Goal: Check status: Check status

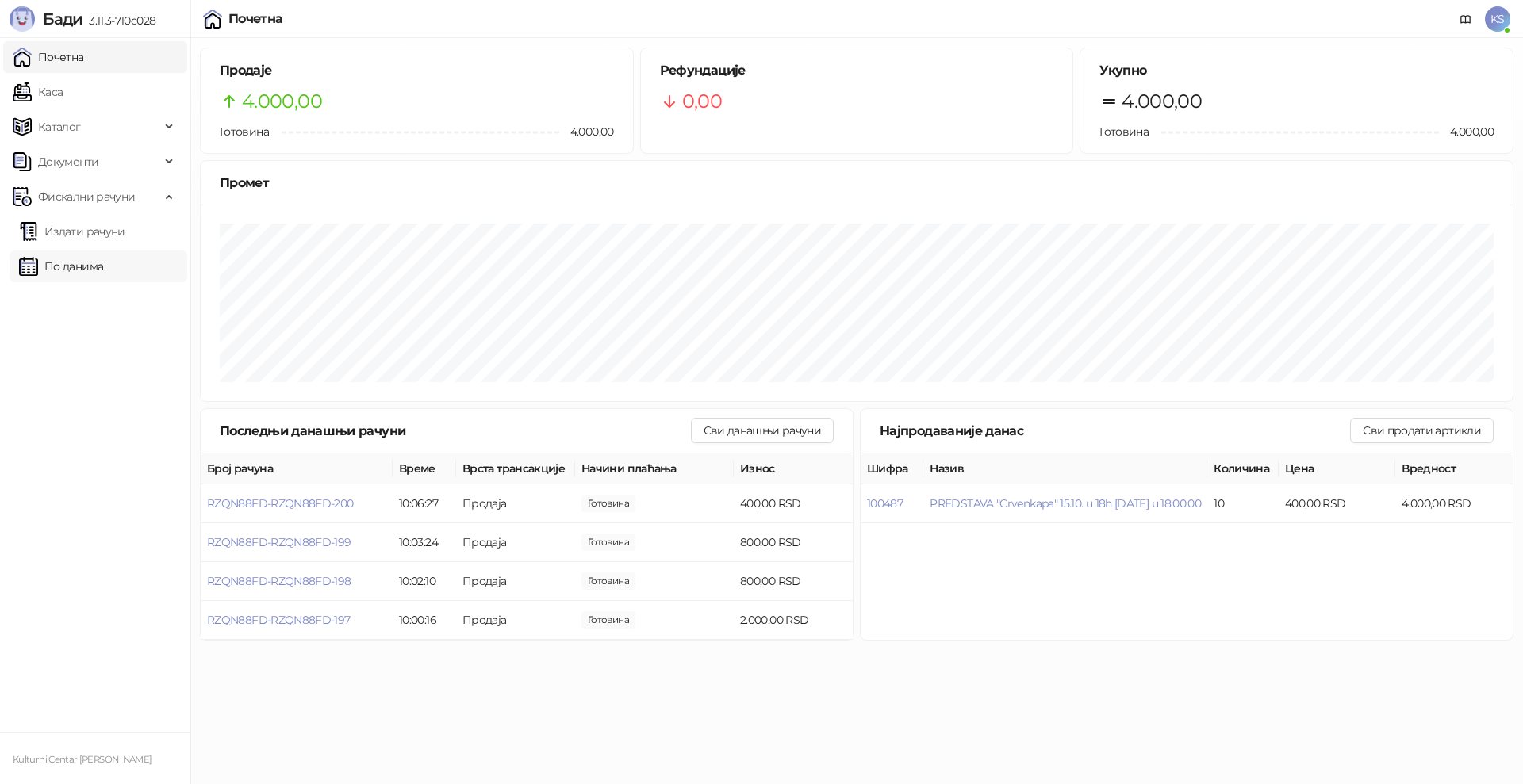
click at [85, 264] on link "По данима" at bounding box center [60, 266] width 84 height 32
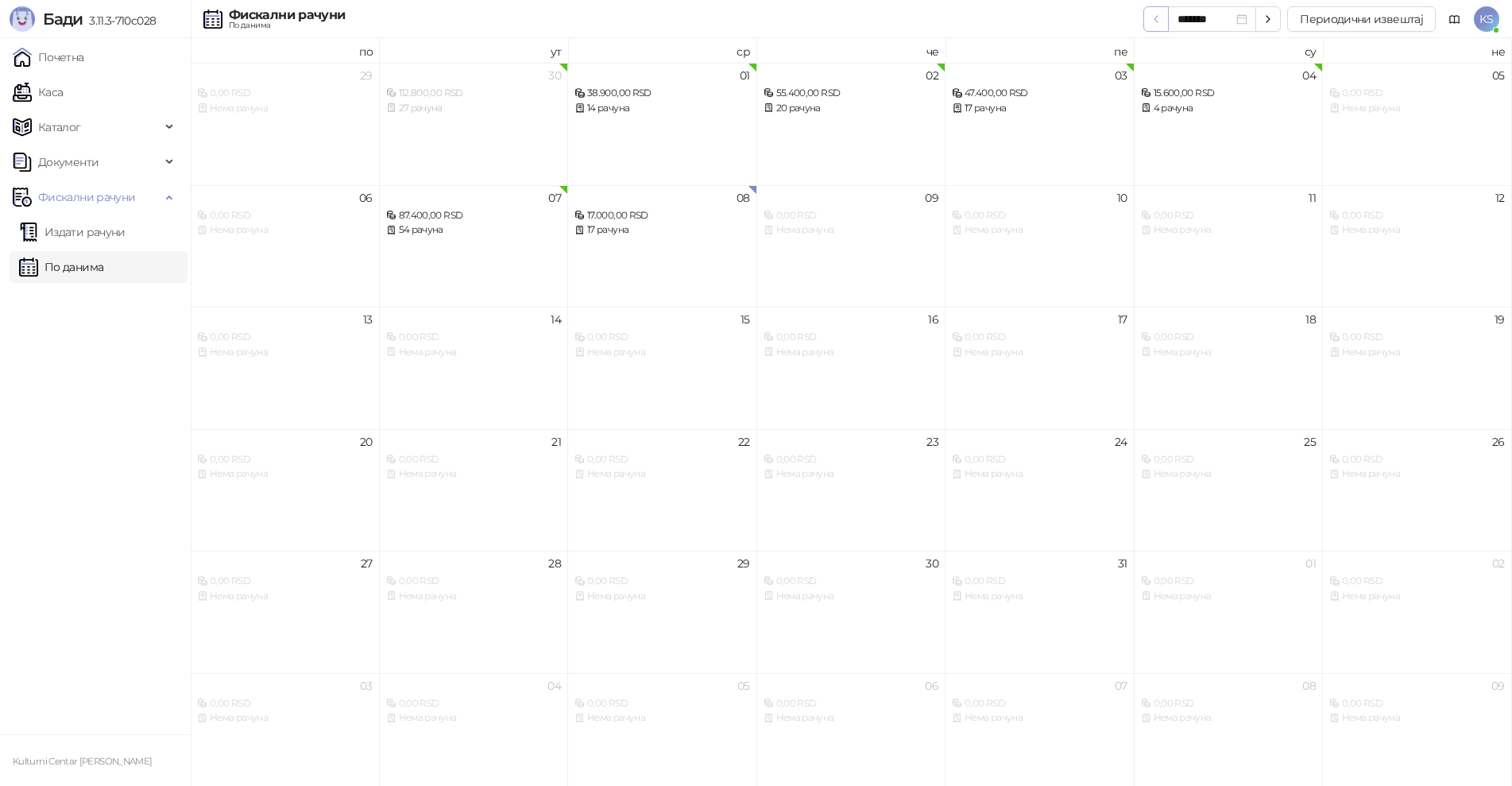
click at [1155, 24] on icon "button" at bounding box center [1156, 20] width 13 height 13
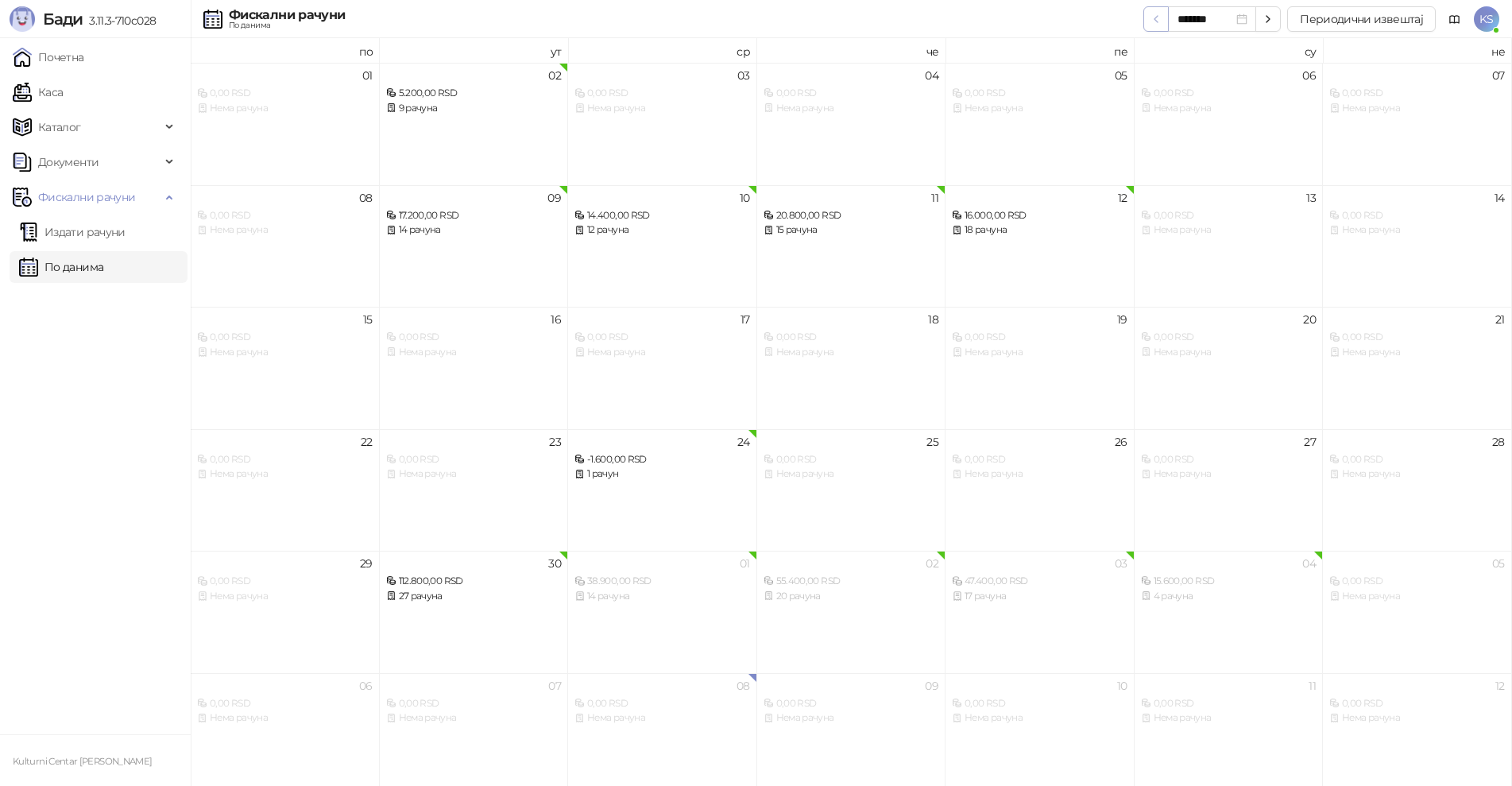
click at [1155, 24] on icon "button" at bounding box center [1156, 20] width 13 height 13
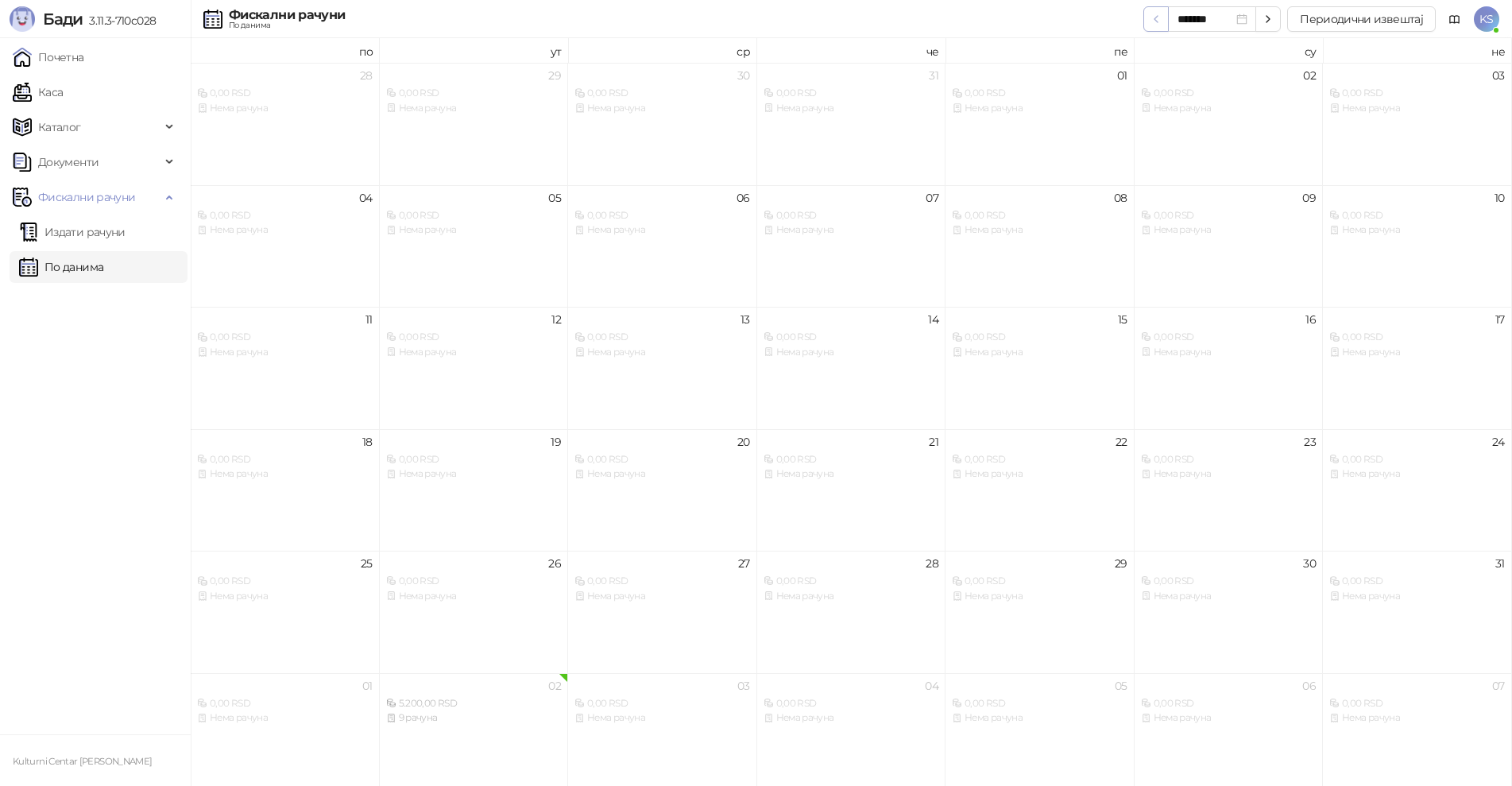
click at [1155, 25] on span "button" at bounding box center [1156, 19] width 13 height 15
click at [1159, 21] on icon "button" at bounding box center [1156, 20] width 13 height 13
click at [1271, 21] on icon "button" at bounding box center [1269, 20] width 13 height 13
click at [1268, 19] on icon "button" at bounding box center [1269, 20] width 13 height 13
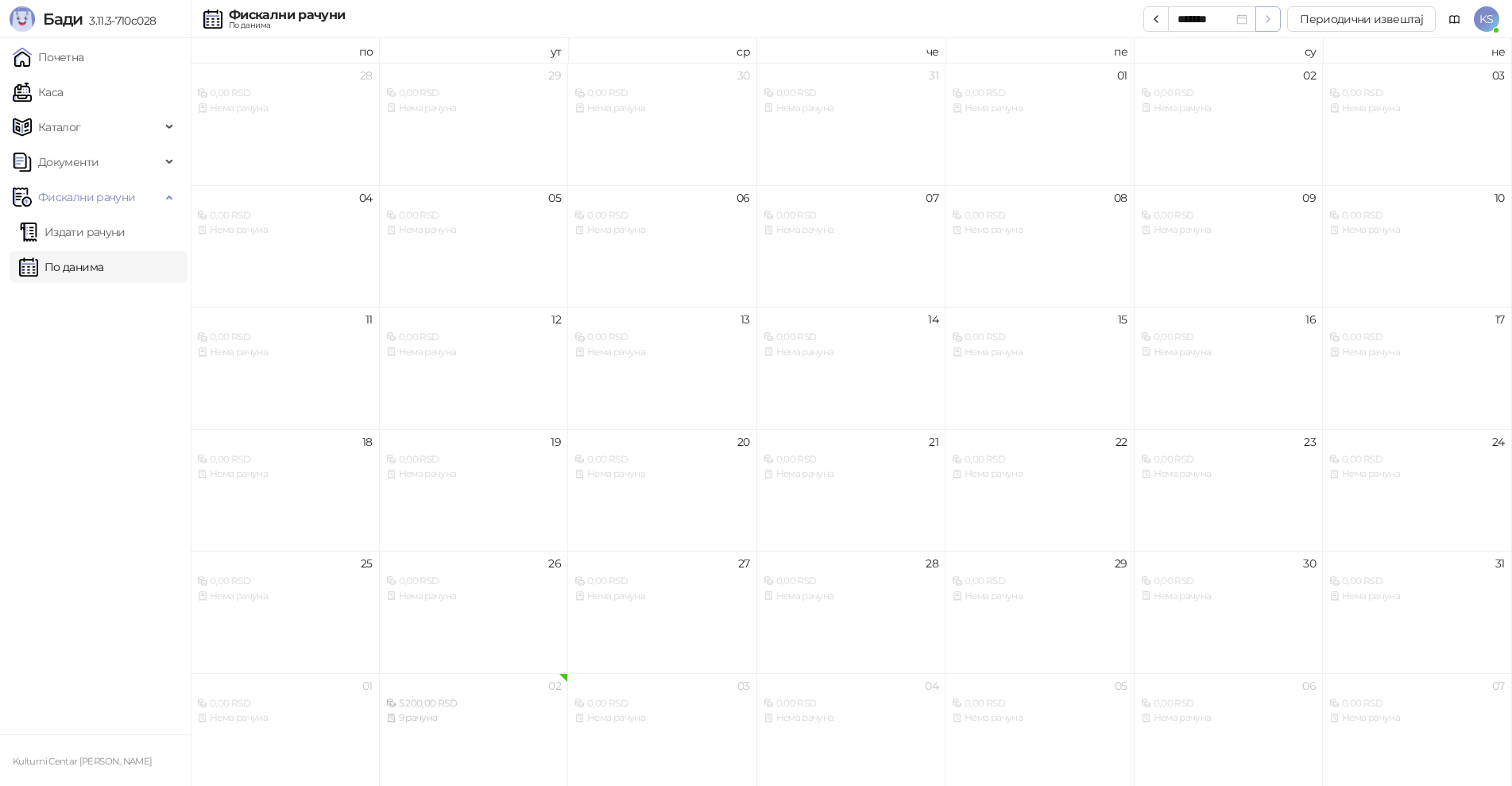
type input "*******"
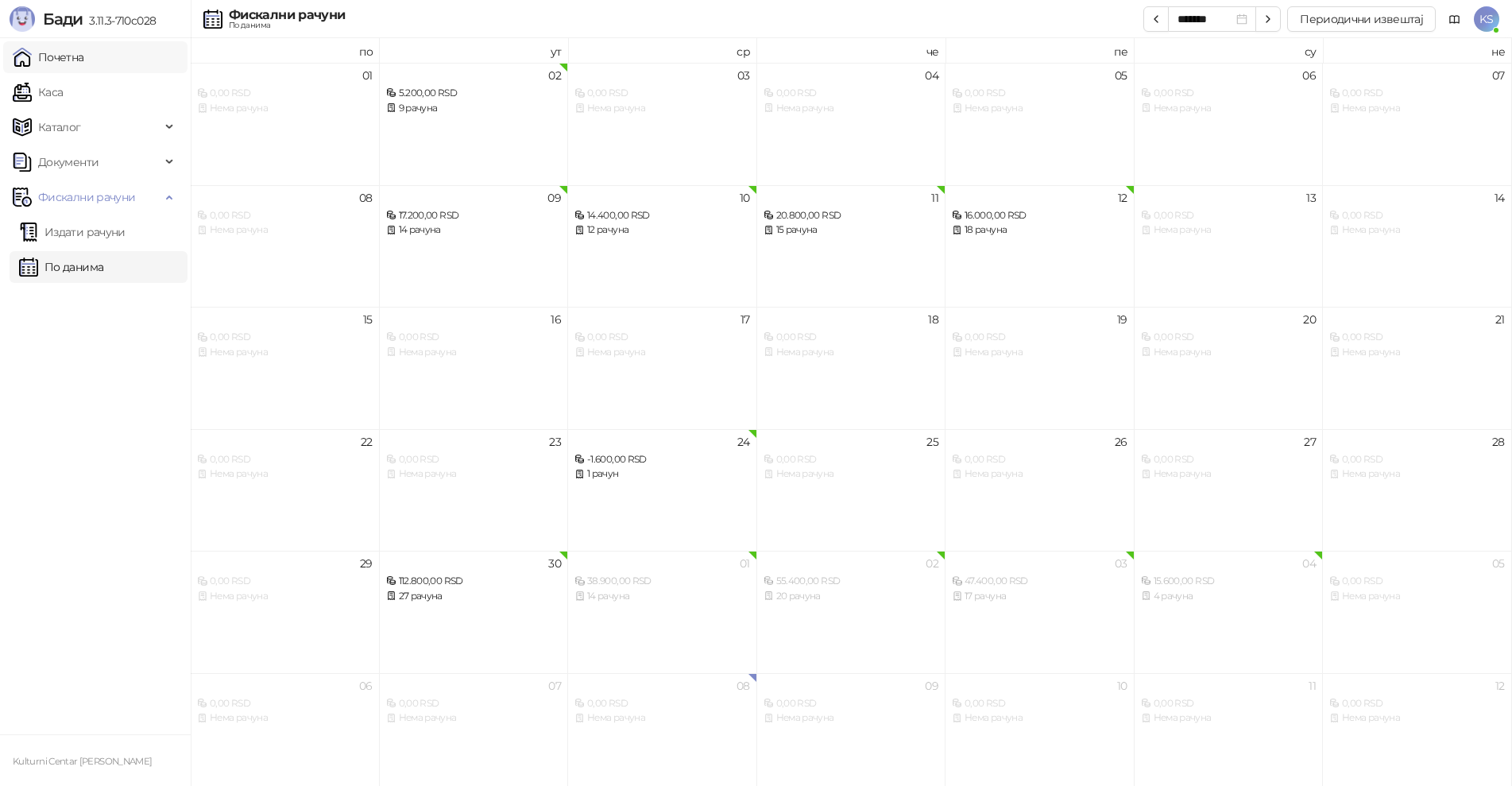
click at [55, 63] on link "Почетна" at bounding box center [49, 57] width 72 height 32
